Goal: Check status: Check status

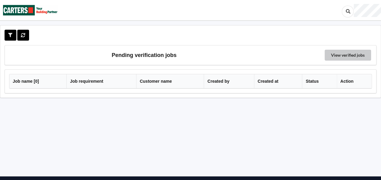
click at [356, 54] on link "View verified jobs" at bounding box center [348, 55] width 46 height 11
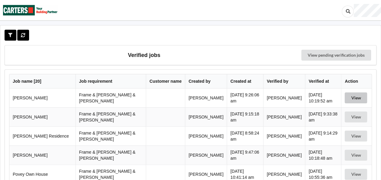
click at [354, 99] on button "View" at bounding box center [356, 98] width 22 height 11
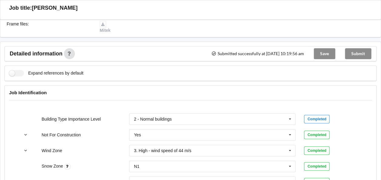
scroll to position [243, 0]
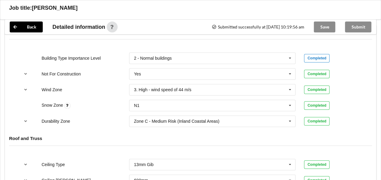
click at [314, 54] on div "Completed" at bounding box center [316, 58] width 25 height 8
click at [25, 88] on icon "reference-toggle" at bounding box center [25, 90] width 5 height 4
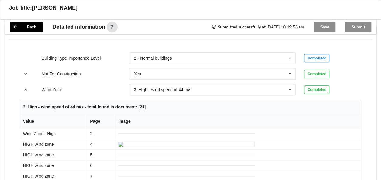
click at [27, 88] on icon "reference-toggle" at bounding box center [25, 90] width 5 height 4
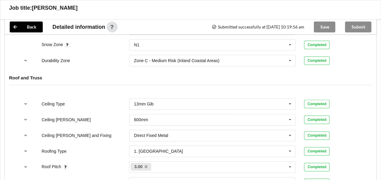
scroll to position [334, 0]
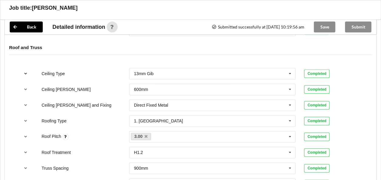
click at [26, 72] on icon "reference-toggle" at bounding box center [25, 74] width 5 height 4
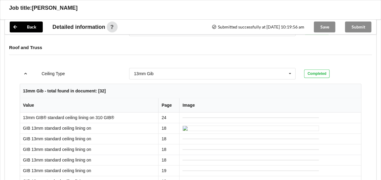
click at [25, 72] on icon "reference-toggle" at bounding box center [25, 74] width 5 height 4
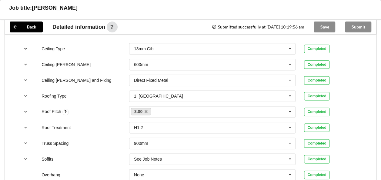
scroll to position [364, 0]
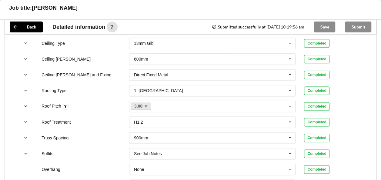
click at [27, 104] on icon "reference-toggle" at bounding box center [25, 106] width 5 height 4
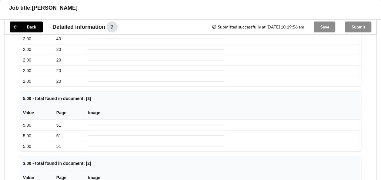
scroll to position [395, 0]
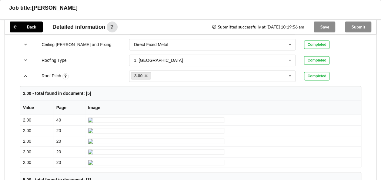
click at [25, 74] on icon "reference-toggle" at bounding box center [25, 76] width 5 height 4
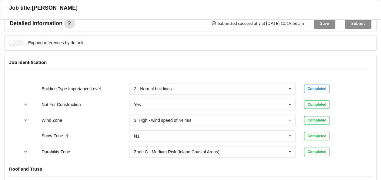
scroll to position [0, 0]
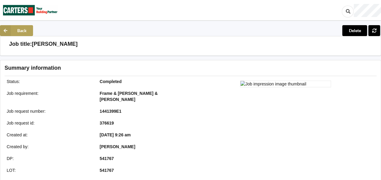
click at [22, 32] on button "Back" at bounding box center [16, 30] width 33 height 11
